Goal: Check status: Check status

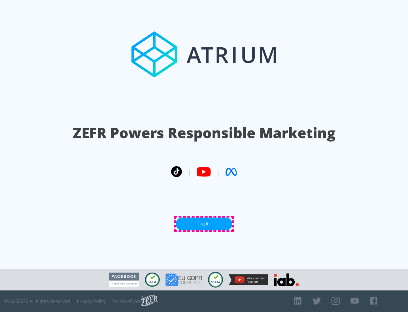
click at [204, 224] on link "Log In" at bounding box center [204, 223] width 57 height 13
